Goal: Transaction & Acquisition: Purchase product/service

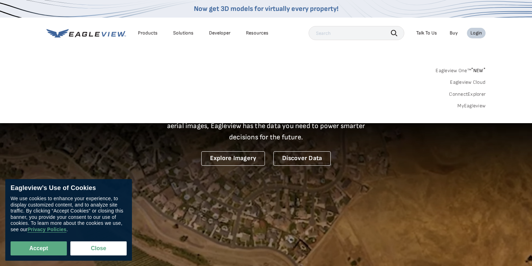
click at [475, 106] on link "MyEagleview" at bounding box center [471, 106] width 28 height 6
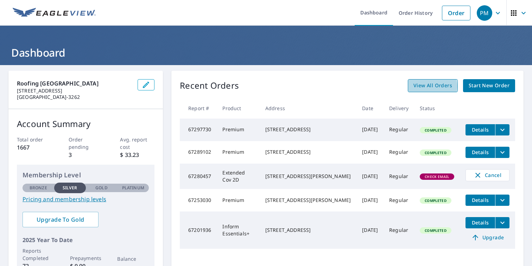
click at [427, 86] on span "View All Orders" at bounding box center [432, 85] width 39 height 9
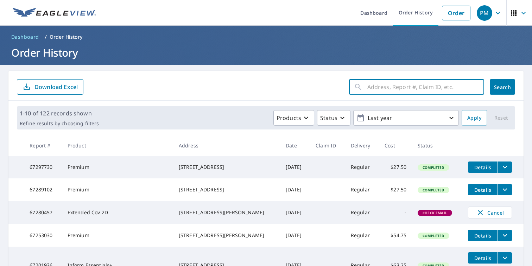
click at [382, 85] on input "text" at bounding box center [425, 87] width 117 height 20
type input "220"
click button "Search" at bounding box center [502, 86] width 25 height 15
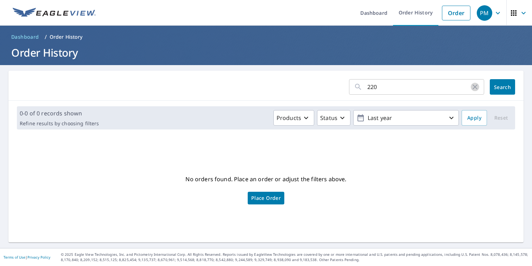
click at [474, 88] on icon "button" at bounding box center [474, 86] width 5 height 5
click at [444, 15] on link "Order" at bounding box center [456, 13] width 28 height 15
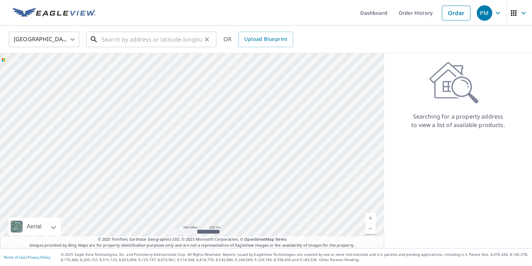
click at [152, 45] on input "text" at bounding box center [152, 40] width 100 height 20
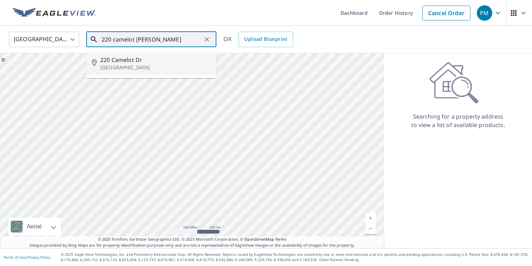
click at [140, 66] on p "Rochester, NY 14623" at bounding box center [155, 67] width 110 height 7
type input "220 Camelot Dr Rochester, NY 14623"
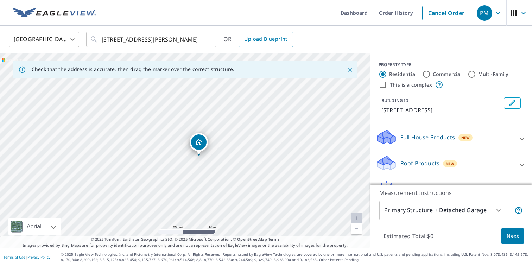
drag, startPoint x: 190, startPoint y: 140, endPoint x: 192, endPoint y: 174, distance: 34.2
click at [195, 173] on div "220 Camelot Dr Rochester, NY 14623" at bounding box center [185, 150] width 370 height 195
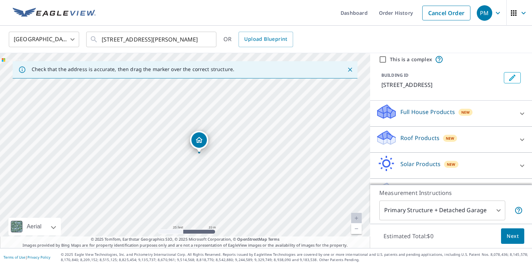
scroll to position [45, 0]
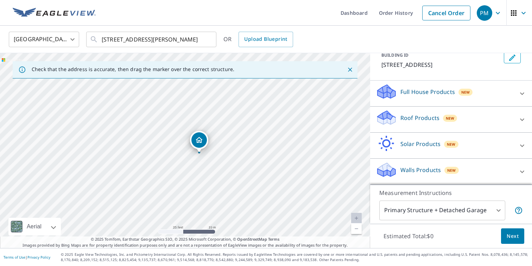
click at [430, 171] on p "Walls Products" at bounding box center [420, 170] width 40 height 8
click at [519, 171] on icon at bounding box center [522, 171] width 8 height 8
click at [521, 170] on icon at bounding box center [522, 171] width 8 height 8
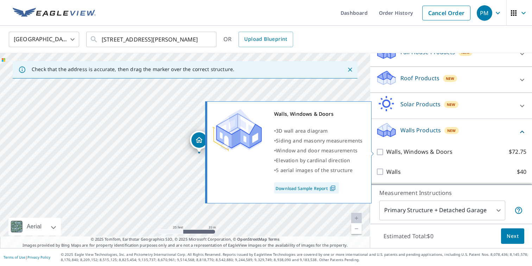
click at [380, 150] on input "Walls, Windows & Doors $72.75" at bounding box center [381, 152] width 11 height 8
checkbox input "true"
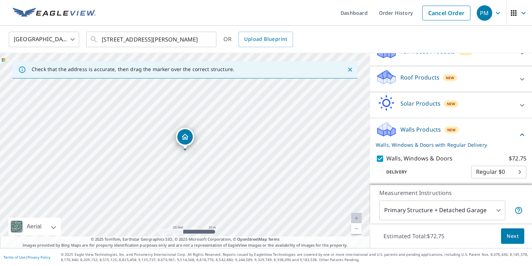
scroll to position [109, 0]
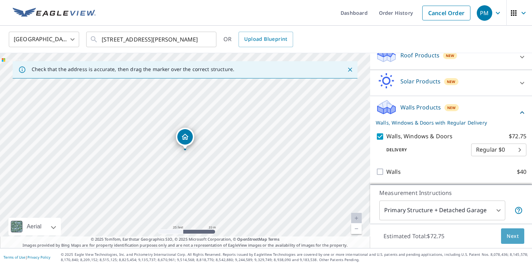
click at [519, 238] on button "Next" at bounding box center [512, 236] width 23 height 16
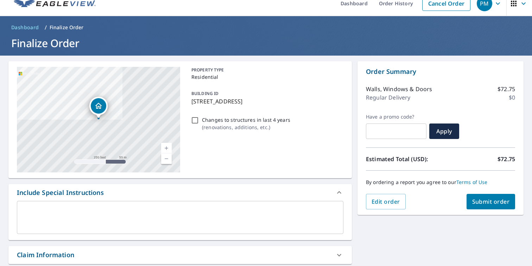
scroll to position [10, 0]
click at [490, 203] on span "Submit order" at bounding box center [491, 201] width 38 height 8
checkbox input "true"
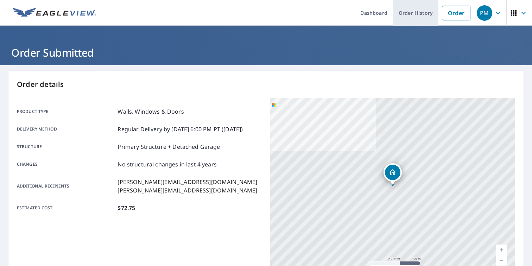
click at [422, 14] on link "Order History" at bounding box center [415, 13] width 45 height 26
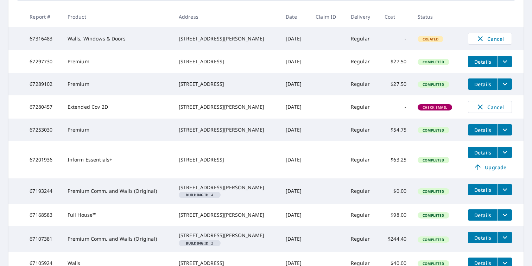
scroll to position [131, 0]
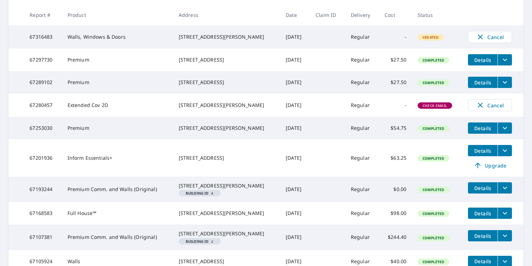
click at [393, 112] on td "-" at bounding box center [395, 105] width 33 height 23
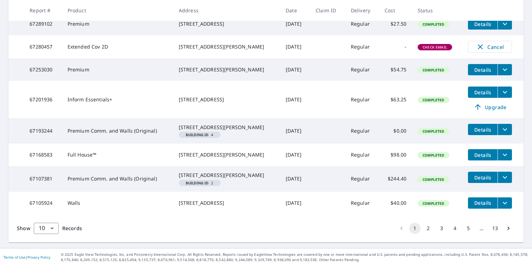
scroll to position [214, 0]
click at [508, 125] on icon "filesDropdownBtn-67193244" at bounding box center [505, 129] width 8 height 8
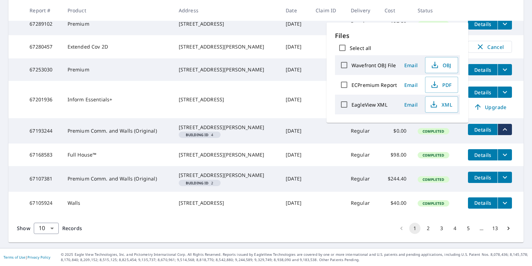
click at [508, 125] on icon "filesDropdownBtn-67193244" at bounding box center [505, 129] width 8 height 8
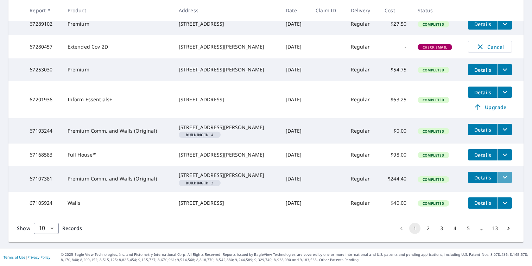
click at [503, 174] on icon "filesDropdownBtn-67107381" at bounding box center [505, 177] width 8 height 8
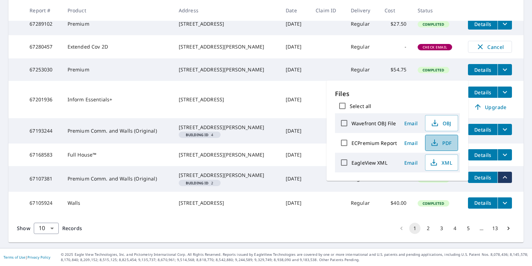
click at [446, 141] on span "PDF" at bounding box center [441, 143] width 23 height 8
click at [527, 126] on main "​ Search Download Excel 1-10 of 123 records shown Refine results by choosing fi…" at bounding box center [266, 62] width 532 height 372
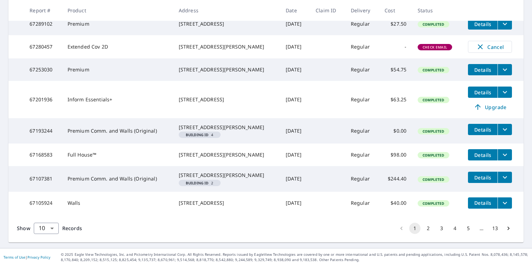
click at [508, 125] on icon "filesDropdownBtn-67193244" at bounding box center [505, 129] width 8 height 8
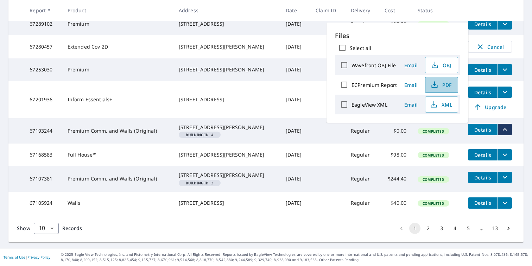
click at [443, 84] on span "PDF" at bounding box center [441, 85] width 23 height 8
click at [488, 11] on th at bounding box center [492, 10] width 61 height 21
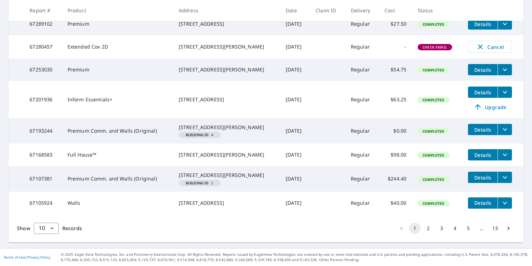
scroll to position [222, 0]
click at [426, 228] on button "2" at bounding box center [427, 228] width 11 height 11
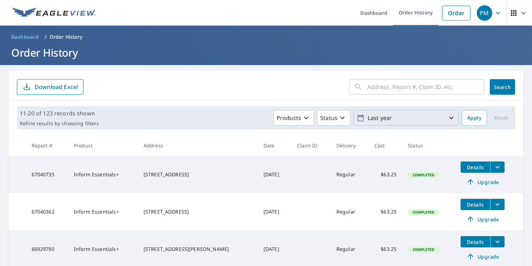
scroll to position [293, 0]
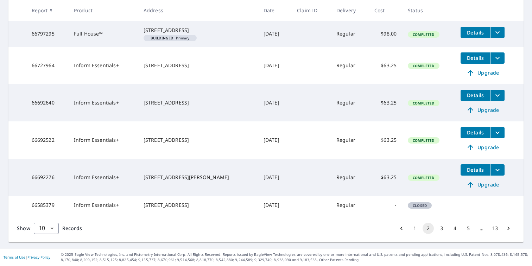
click at [413, 230] on button "1" at bounding box center [414, 228] width 11 height 11
